Goal: Information Seeking & Learning: Check status

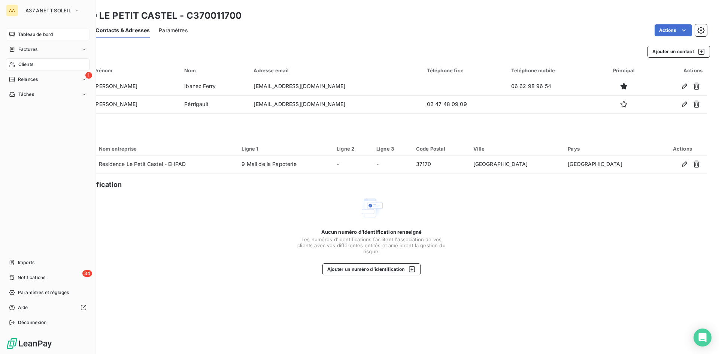
click at [21, 34] on span "Tableau de bord" at bounding box center [35, 34] width 35 height 7
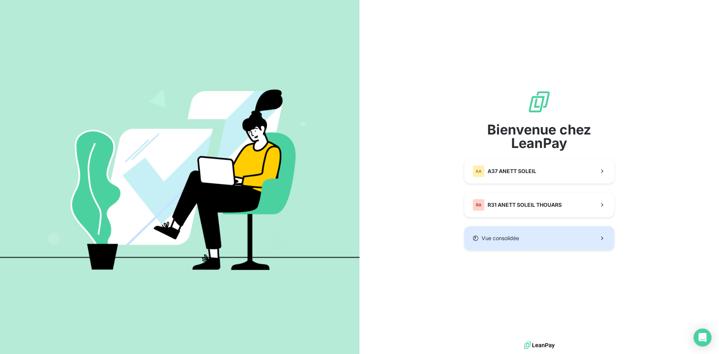
click at [507, 242] on button "Vue consolidée" at bounding box center [540, 238] width 150 height 24
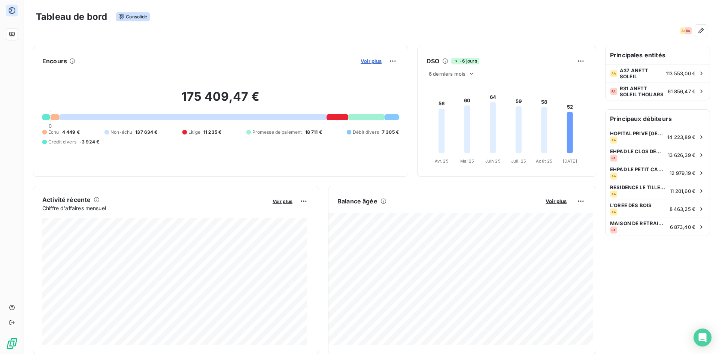
click at [372, 60] on span "Voir plus" at bounding box center [371, 61] width 21 height 6
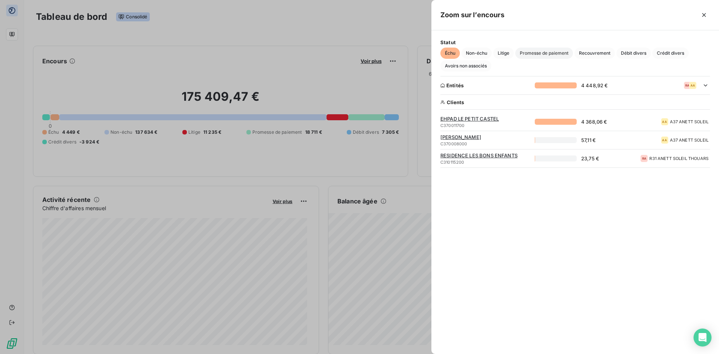
click at [554, 53] on span "Promesse de paiement" at bounding box center [545, 53] width 58 height 11
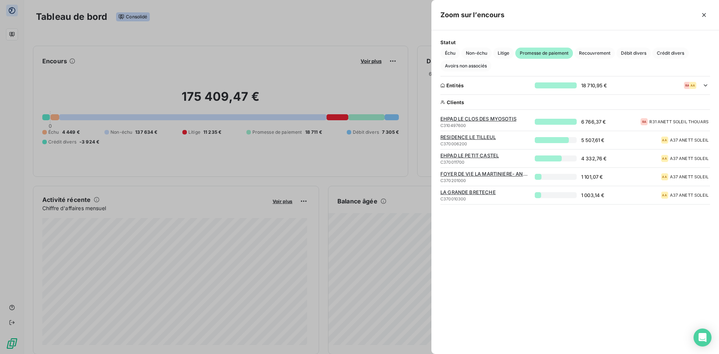
click at [477, 117] on span "EHPAD LE CLOS DES MYOSOTIS" at bounding box center [486, 119] width 90 height 6
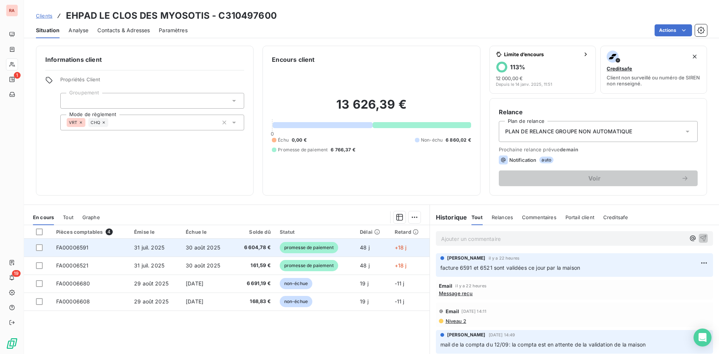
click at [303, 248] on span "promesse de paiement" at bounding box center [309, 247] width 58 height 11
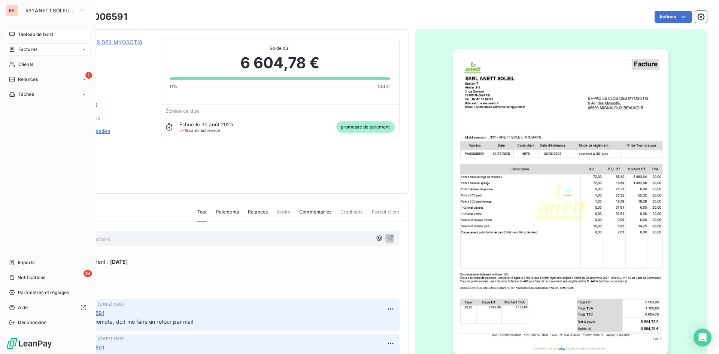
click at [27, 33] on span "Tableau de bord" at bounding box center [35, 34] width 35 height 7
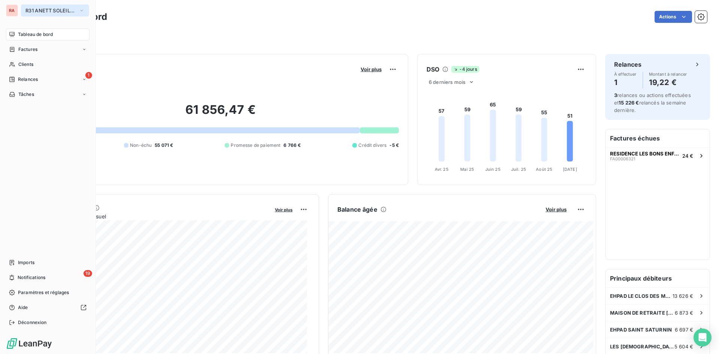
click at [84, 12] on icon "button" at bounding box center [82, 10] width 6 height 7
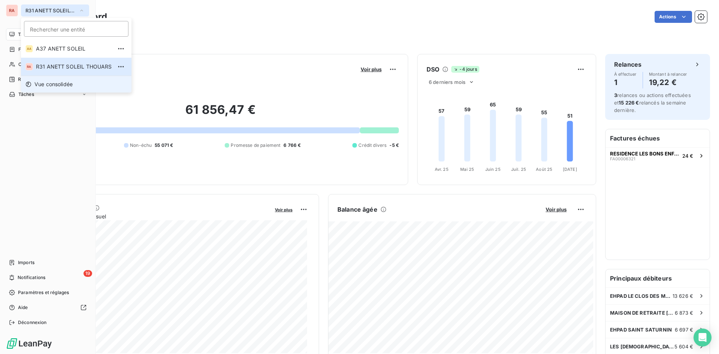
click at [55, 82] on span "Vue consolidée" at bounding box center [53, 84] width 38 height 7
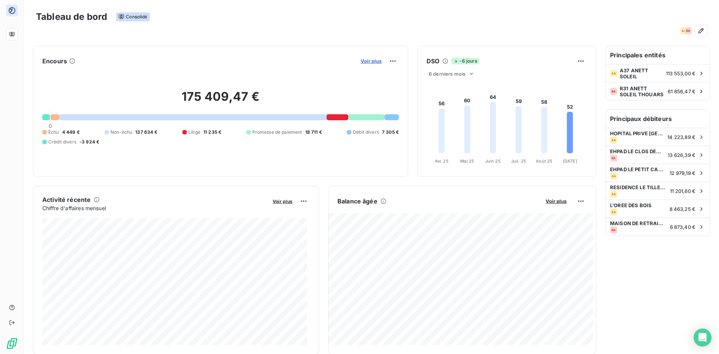
click at [366, 63] on span "Voir plus" at bounding box center [371, 61] width 21 height 6
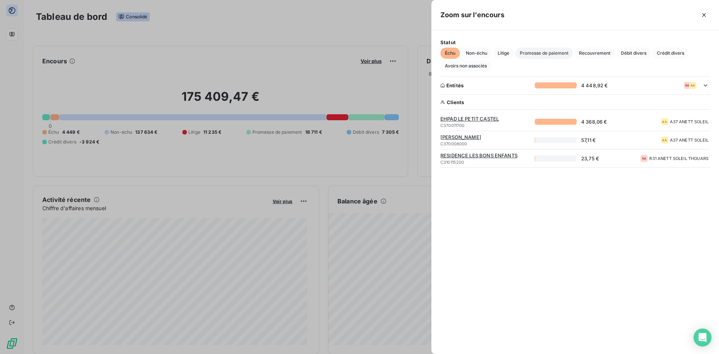
click at [550, 54] on span "Promesse de paiement" at bounding box center [545, 53] width 58 height 11
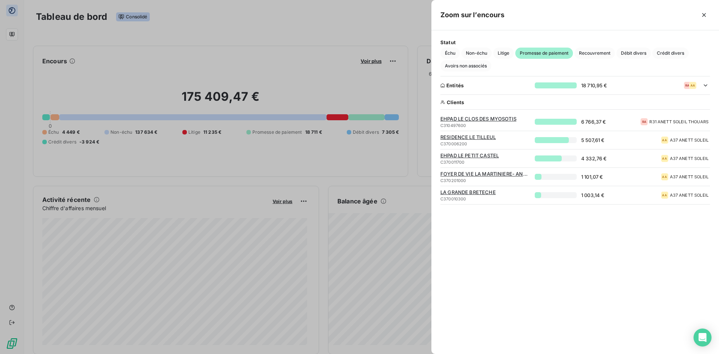
click at [478, 235] on div "Statut Échu Non-échu Litige Promesse de paiement Recouvrement Débit divers Créd…" at bounding box center [576, 192] width 288 height 324
click at [452, 51] on span "Échu" at bounding box center [450, 53] width 19 height 11
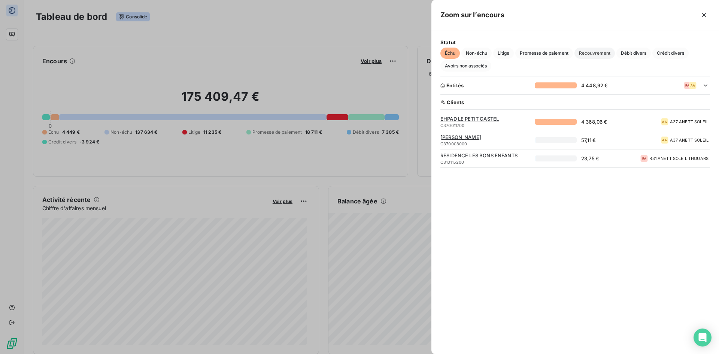
click at [593, 54] on span "Recouvrement" at bounding box center [595, 53] width 40 height 11
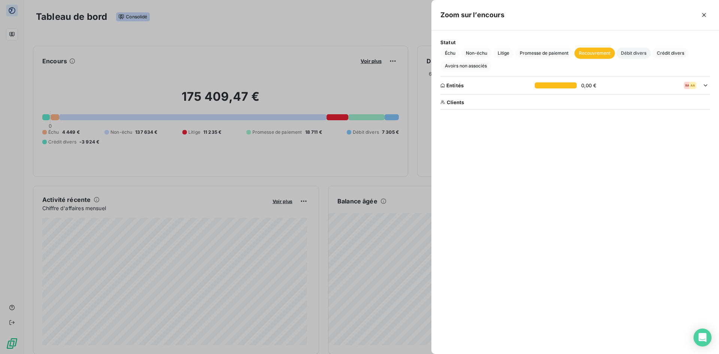
click at [630, 53] on span "Débit divers" at bounding box center [634, 53] width 34 height 11
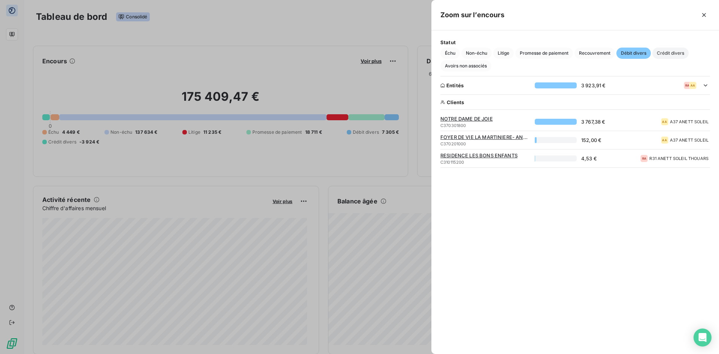
click at [677, 52] on span "Crédit divers" at bounding box center [671, 53] width 36 height 11
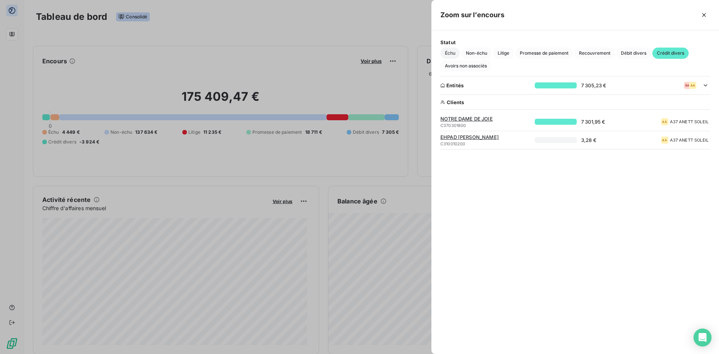
click at [453, 51] on span "Échu" at bounding box center [450, 53] width 19 height 11
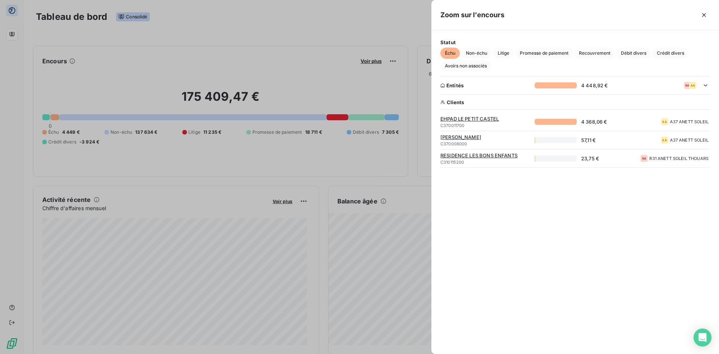
click at [489, 120] on span "EHPAD LE PETIT CASTEL" at bounding box center [486, 119] width 90 height 6
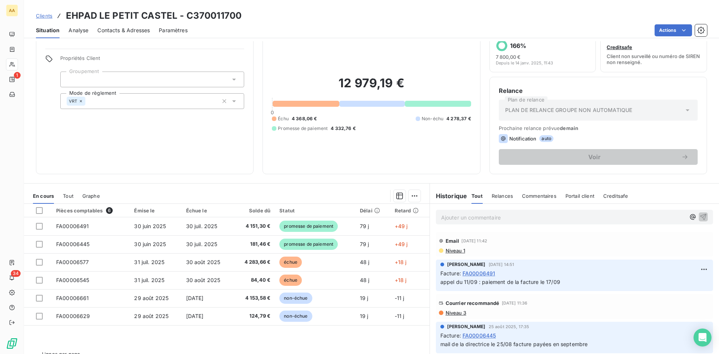
scroll to position [38, 0]
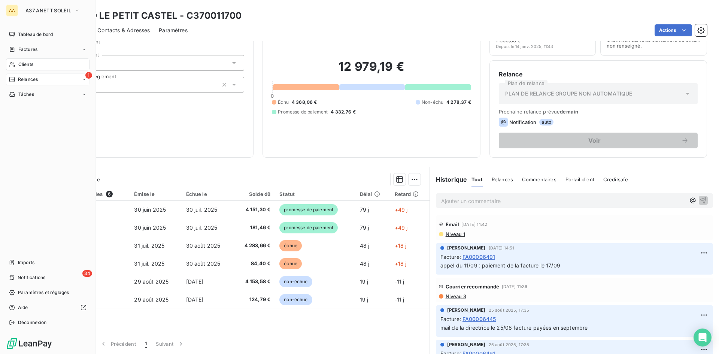
click at [31, 79] on span "Relances" at bounding box center [28, 79] width 20 height 7
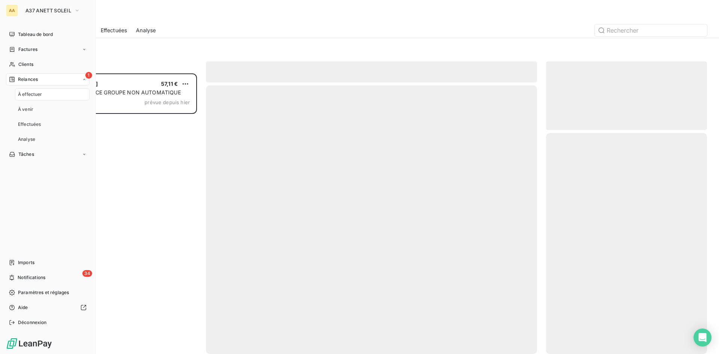
scroll to position [275, 156]
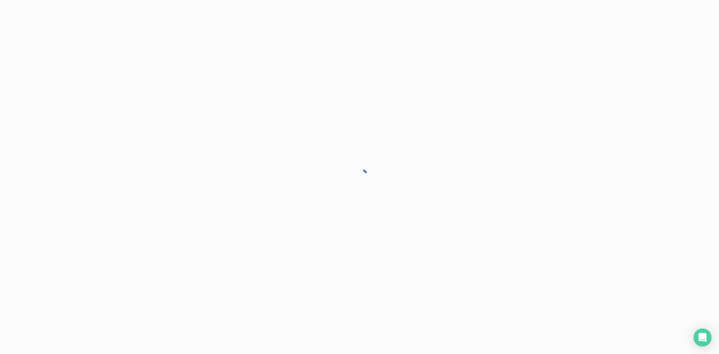
click at [0, 0] on div "Relance 1 [PERSON_NAME] 57,11 € PLAN DE RELANCE GROUPE NON AUTOMATIQUE Niveau 2…" at bounding box center [0, 0] width 0 height 0
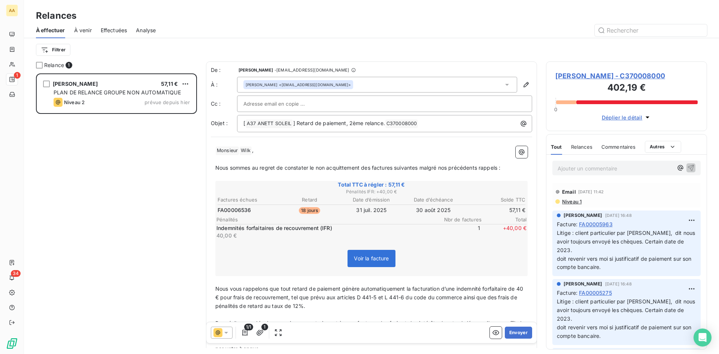
click at [79, 30] on span "À venir" at bounding box center [83, 30] width 18 height 7
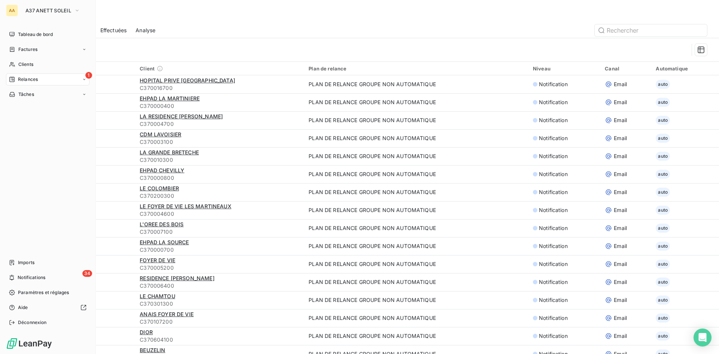
click at [22, 77] on span "Relances" at bounding box center [28, 79] width 20 height 7
click at [28, 64] on span "Clients" at bounding box center [25, 64] width 15 height 7
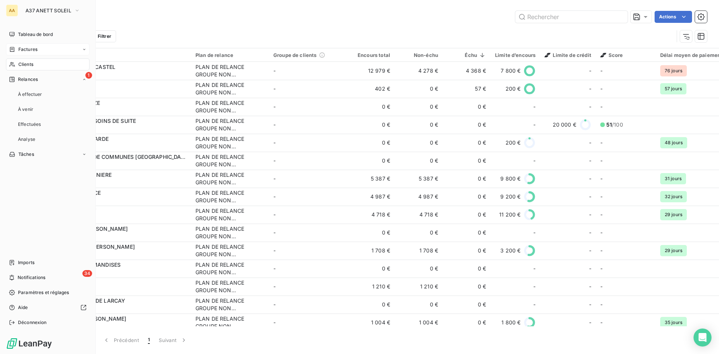
click at [32, 52] on span "Factures" at bounding box center [27, 49] width 19 height 7
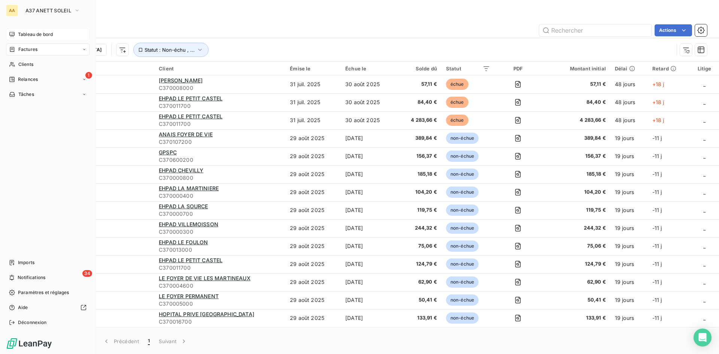
click at [35, 32] on span "Tableau de bord" at bounding box center [35, 34] width 35 height 7
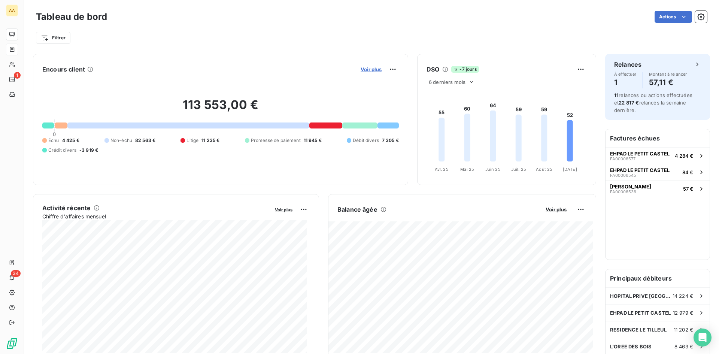
click at [368, 71] on span "Voir plus" at bounding box center [371, 69] width 21 height 6
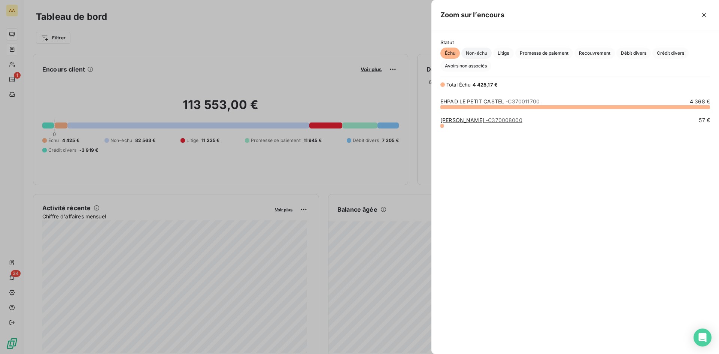
scroll to position [242, 282]
click at [483, 102] on link "EHPAD LE PETIT CASTEL - C370011700" at bounding box center [490, 101] width 99 height 6
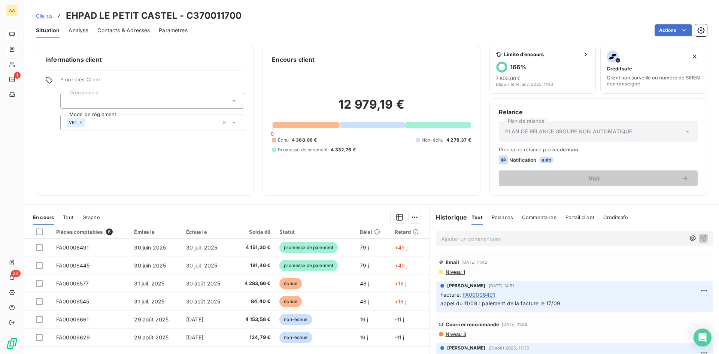
click at [452, 272] on span "Niveau 1" at bounding box center [455, 272] width 20 height 6
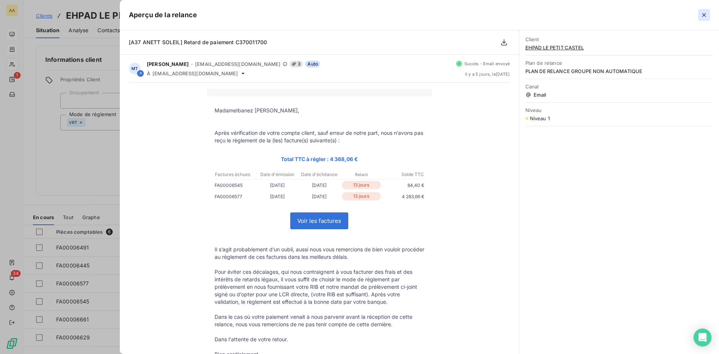
click at [703, 16] on icon "button" at bounding box center [704, 14] width 7 height 7
